Goal: Transaction & Acquisition: Purchase product/service

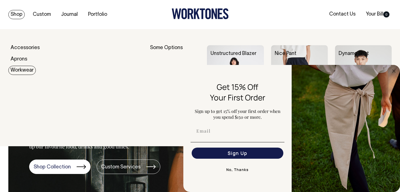
click at [21, 69] on link "Workwear" at bounding box center [21, 70] width 27 height 9
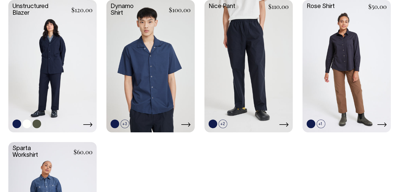
scroll to position [186, 0]
click at [60, 61] on link at bounding box center [52, 65] width 88 height 131
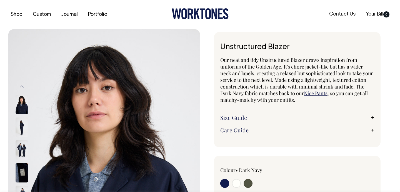
click at [247, 182] on input "radio" at bounding box center [247, 183] width 9 height 9
radio input "true"
select select "Olive"
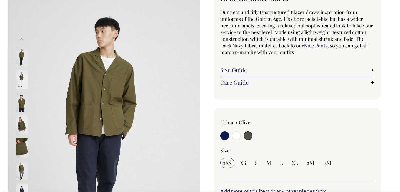
scroll to position [48, 0]
